Goal: Task Accomplishment & Management: Use online tool/utility

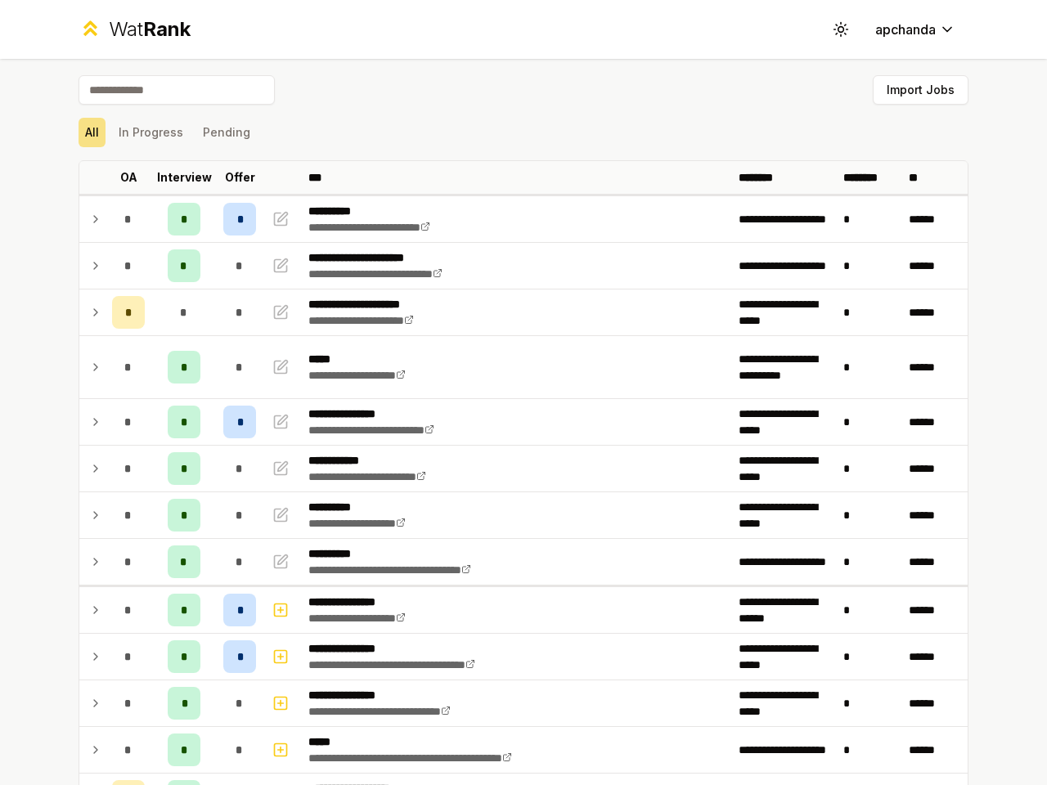
click at [835, 29] on icon at bounding box center [841, 29] width 16 height 16
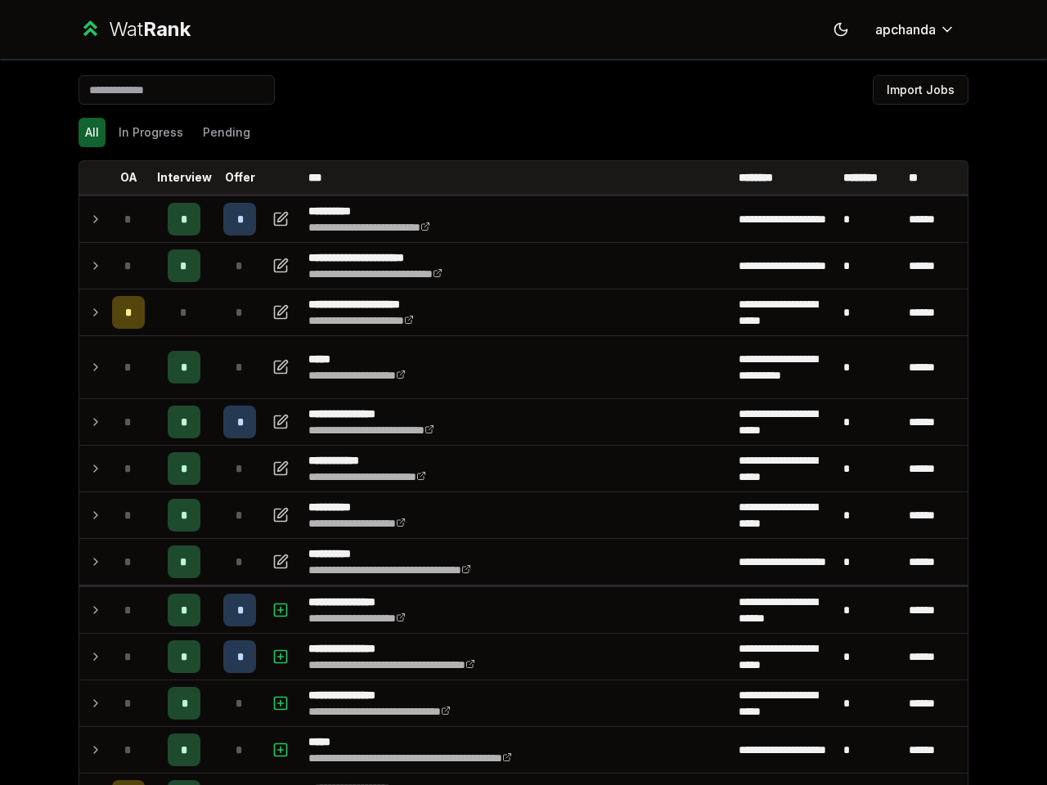
click at [913, 90] on button "Import Jobs" at bounding box center [921, 89] width 96 height 29
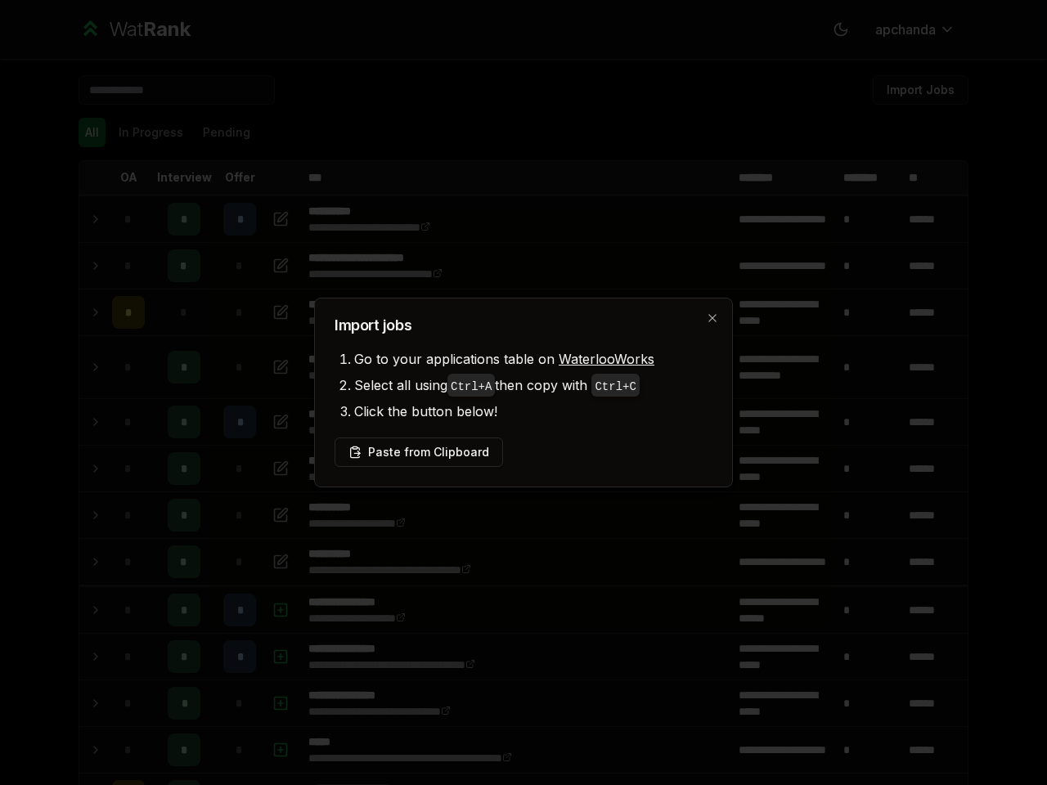
click at [85, 133] on div at bounding box center [523, 392] width 1047 height 785
click at [144, 133] on div at bounding box center [523, 392] width 1047 height 785
click at [219, 133] on button "Pending" at bounding box center [226, 132] width 61 height 29
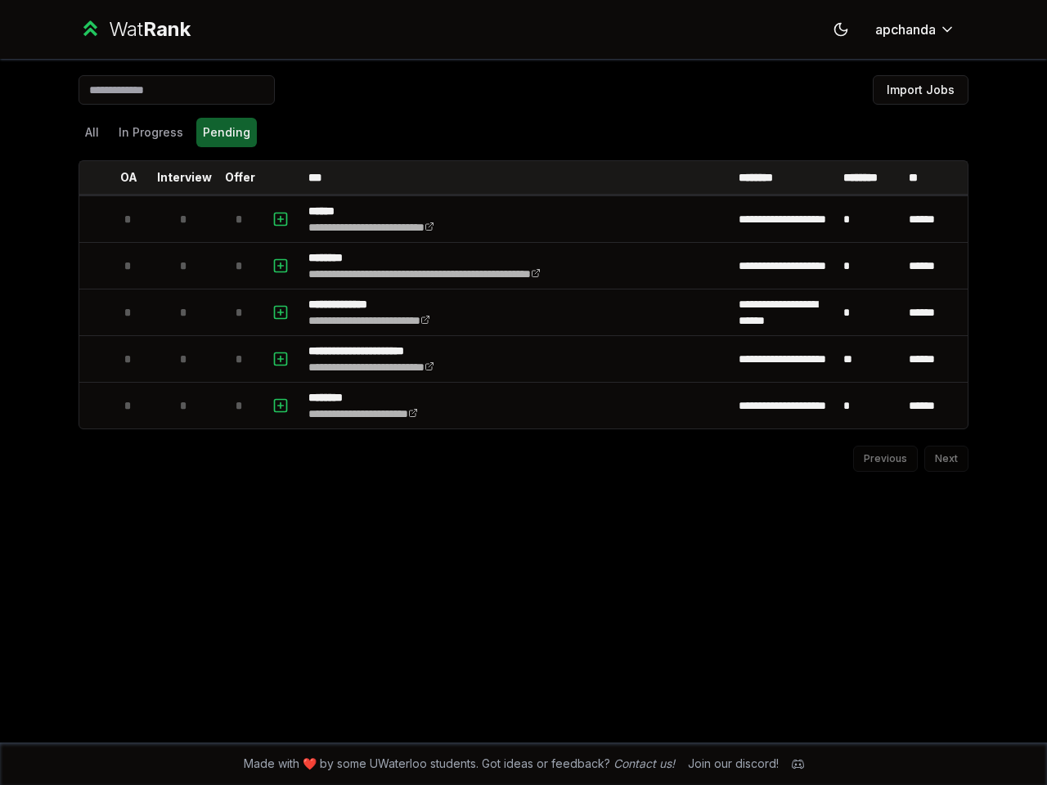
click at [86, 178] on th at bounding box center [92, 177] width 26 height 33
click at [122, 178] on p "OA" at bounding box center [128, 177] width 17 height 16
click at [178, 178] on p "Interview" at bounding box center [184, 177] width 55 height 16
click at [233, 178] on p "Offer" at bounding box center [240, 177] width 30 height 16
click at [276, 178] on th at bounding box center [282, 177] width 39 height 33
